Goal: Information Seeking & Learning: Understand process/instructions

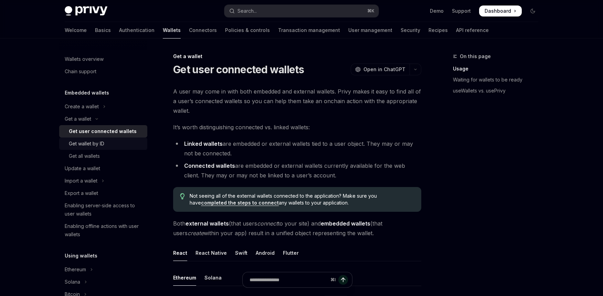
click at [91, 142] on div "Get wallet by ID" at bounding box center [86, 144] width 35 height 8
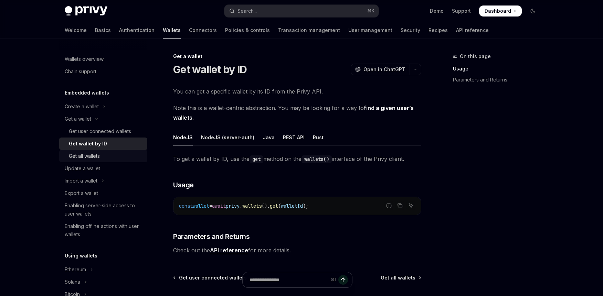
click at [93, 157] on div "Get all wallets" at bounding box center [84, 156] width 31 height 8
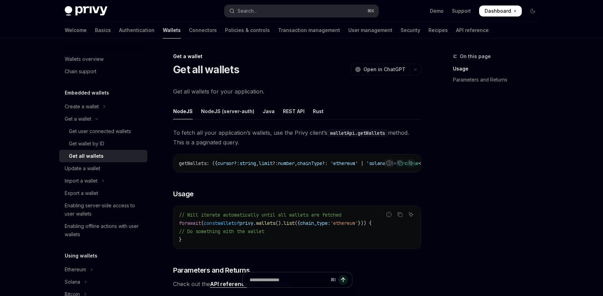
scroll to position [25, 0]
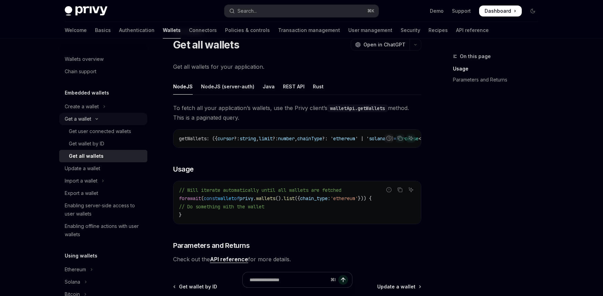
click at [94, 119] on icon "Toggle Get a wallet section" at bounding box center [97, 119] width 8 height 3
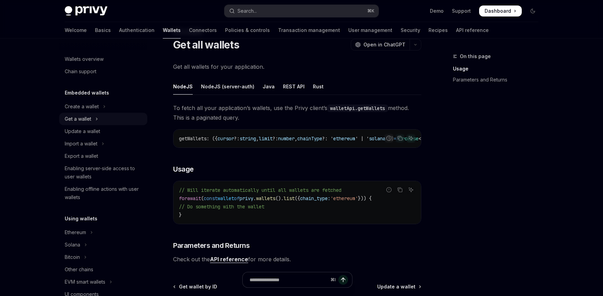
click at [78, 117] on div "Get a wallet" at bounding box center [78, 119] width 27 height 8
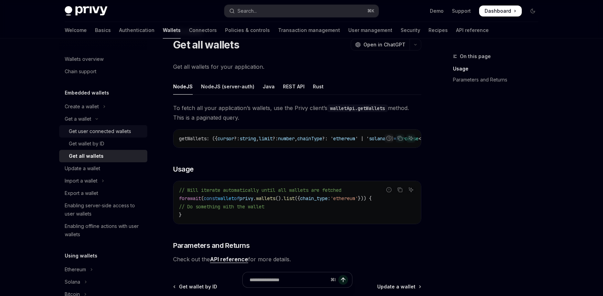
click at [104, 134] on div "Get user connected wallets" at bounding box center [100, 131] width 62 height 8
type textarea "*"
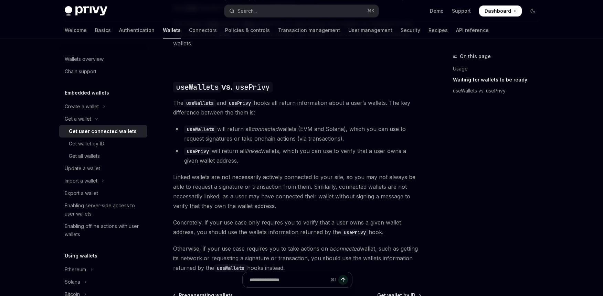
scroll to position [546, 0]
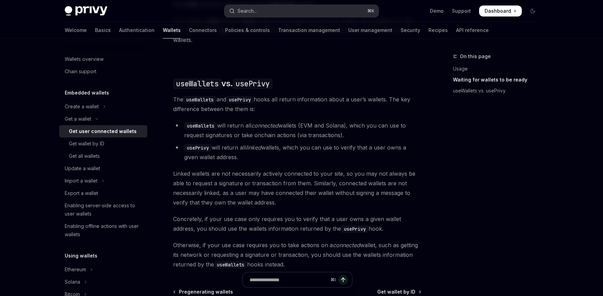
click at [282, 10] on button "Search... ⌘ K" at bounding box center [301, 11] width 154 height 12
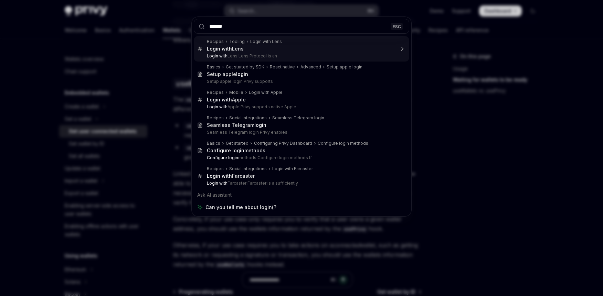
type input "*******"
